Goal: Check status

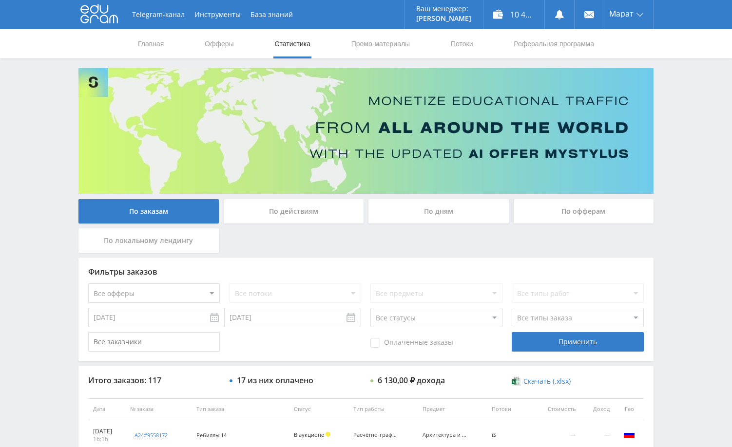
click at [697, 193] on div "Telegram-канал Инструменты База знаний Ваш менеджер: [PERSON_NAME] Alex Online …" at bounding box center [366, 409] width 732 height 818
drag, startPoint x: 675, startPoint y: 189, endPoint x: 663, endPoint y: 197, distance: 14.1
click at [675, 190] on div "Telegram-канал Инструменты База знаний Ваш менеджер: [PERSON_NAME] Alex Online …" at bounding box center [366, 409] width 732 height 818
click at [415, 213] on div "По дням" at bounding box center [438, 211] width 140 height 24
click at [0, 0] on input "По дням" at bounding box center [0, 0] width 0 height 0
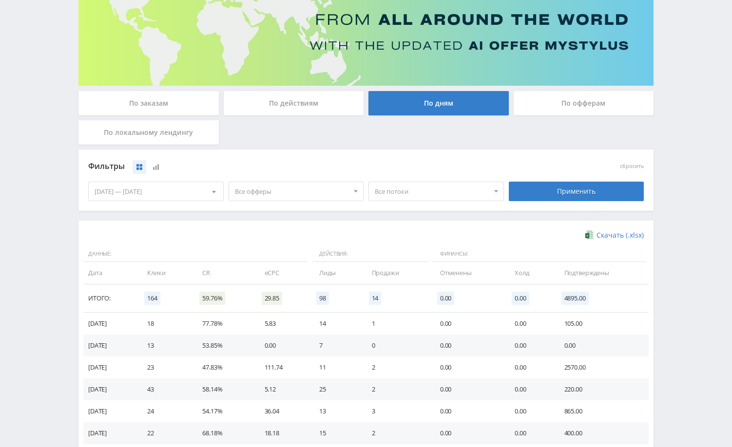
scroll to position [146, 0]
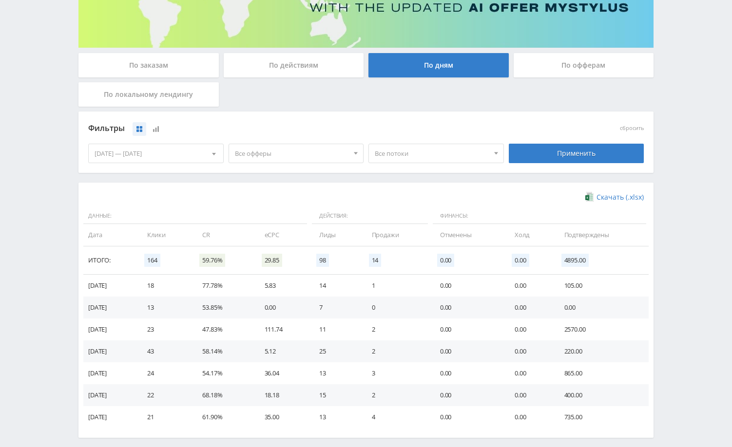
click at [672, 206] on div "Telegram-канал Инструменты База знаний Ваш менеджер: Alex Alex Online @edugram_…" at bounding box center [366, 173] width 732 height 638
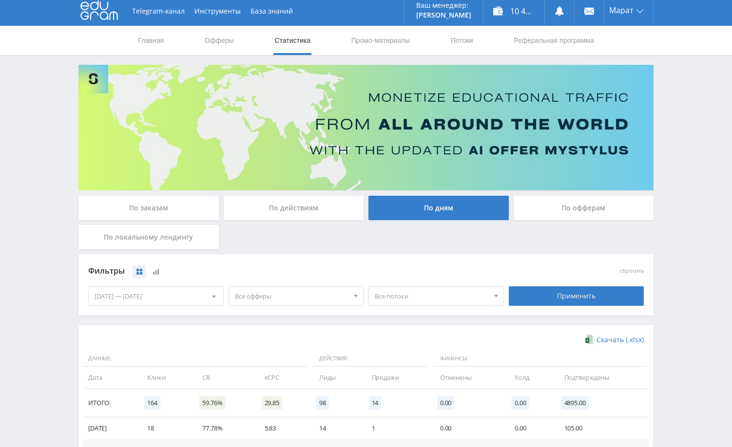
scroll to position [0, 0]
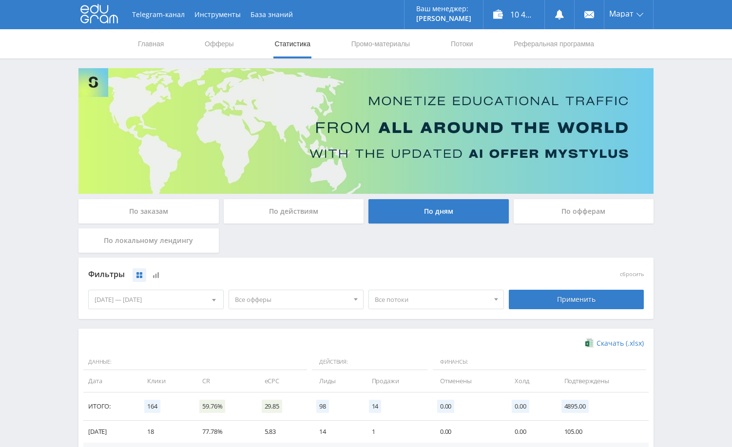
click at [679, 139] on div "Telegram-канал Инструменты База знаний Ваш менеджер: Alex Alex Online @edugram_…" at bounding box center [366, 319] width 732 height 638
click at [156, 208] on div "По заказам" at bounding box center [148, 211] width 140 height 24
click at [0, 0] on input "По заказам" at bounding box center [0, 0] width 0 height 0
